Goal: Transaction & Acquisition: Download file/media

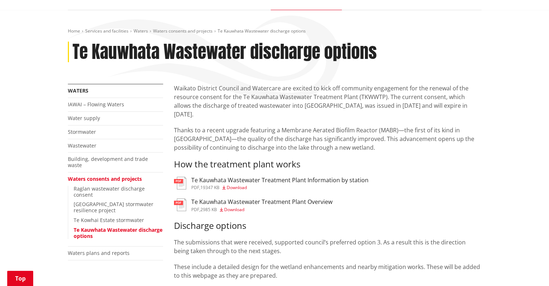
scroll to position [94, 0]
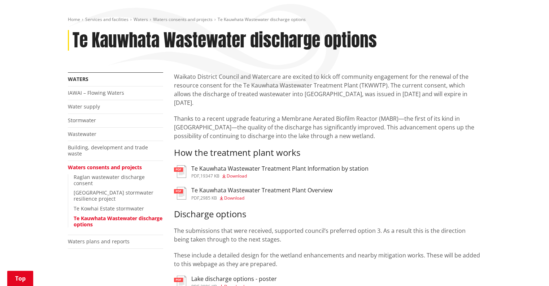
click at [236, 195] on span "Download" at bounding box center [234, 198] width 20 height 6
